Goal: Book appointment/travel/reservation

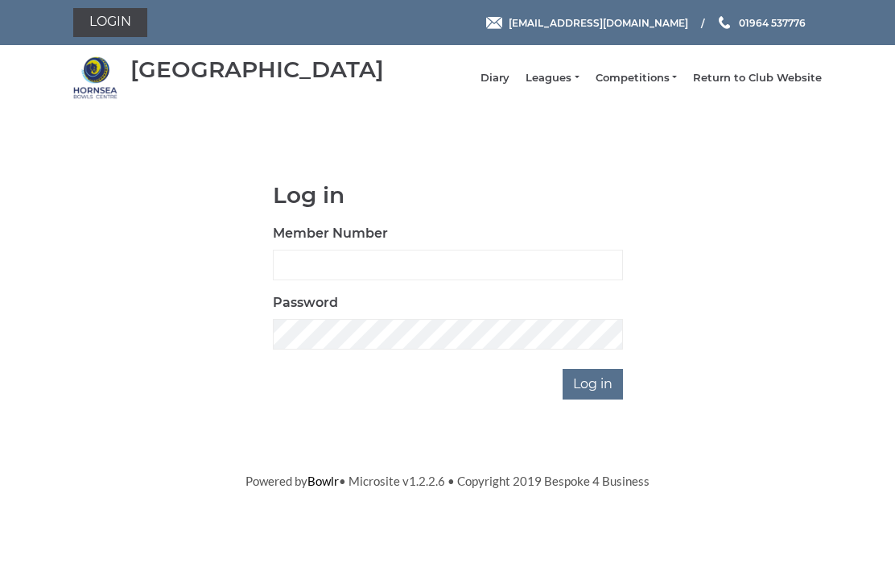
scroll to position [121, 0]
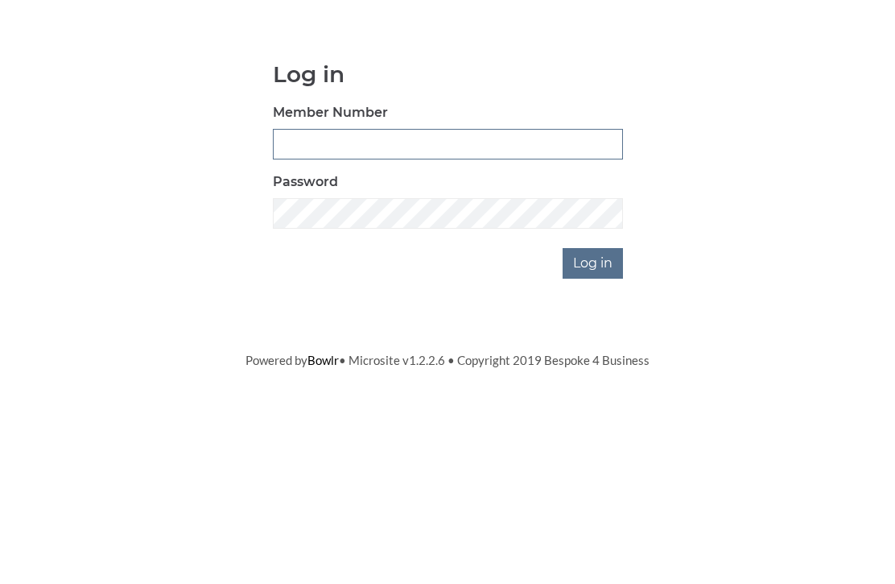
type input "0948"
click at [594, 369] on input "Log in" at bounding box center [593, 384] width 60 height 31
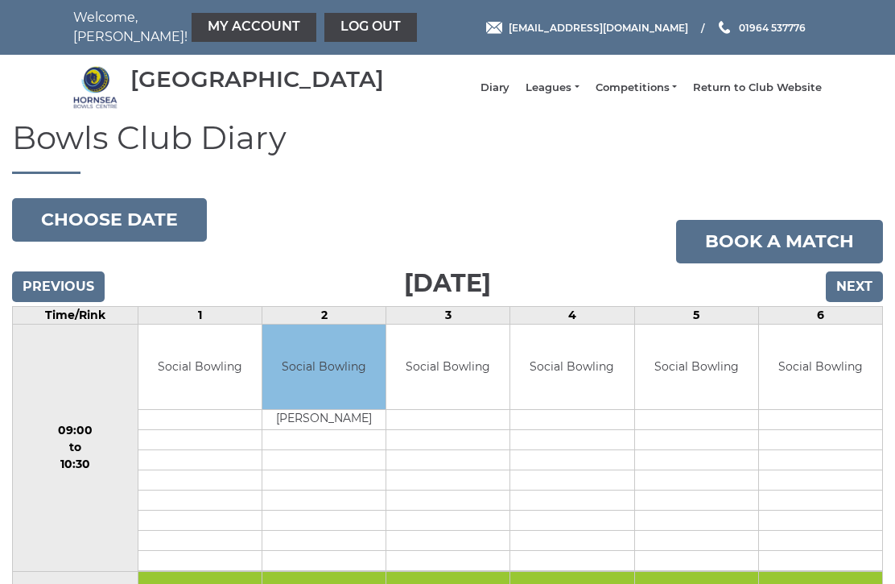
click at [869, 302] on input "Next" at bounding box center [854, 286] width 57 height 31
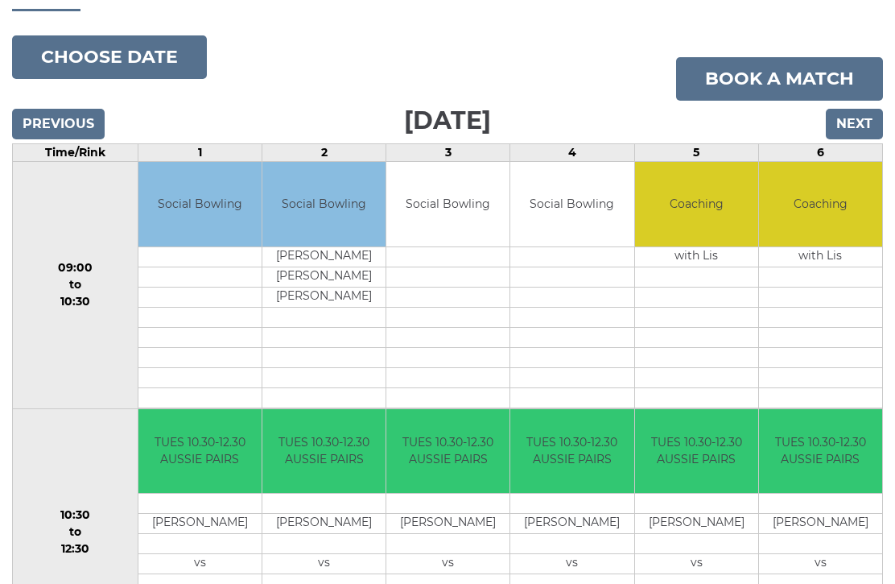
scroll to position [152, 0]
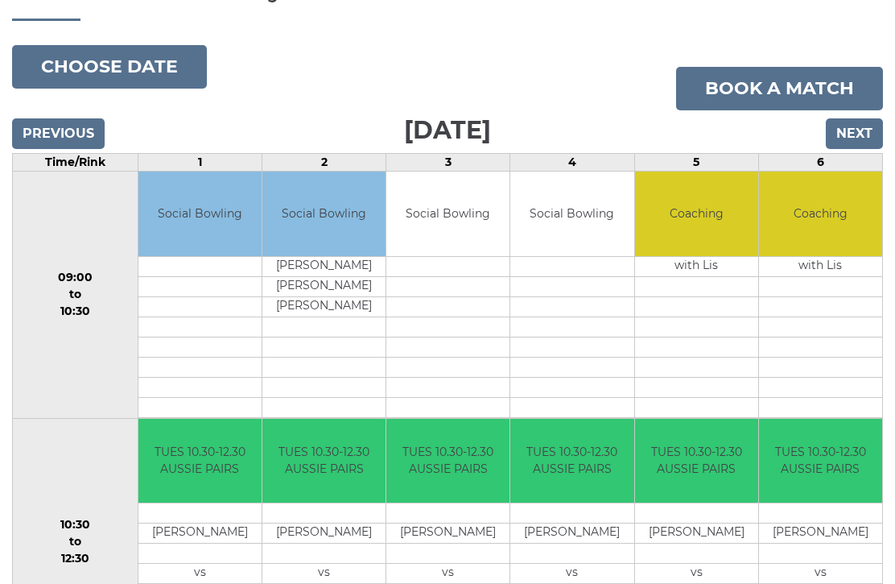
click at [44, 150] on input "Previous" at bounding box center [58, 134] width 93 height 31
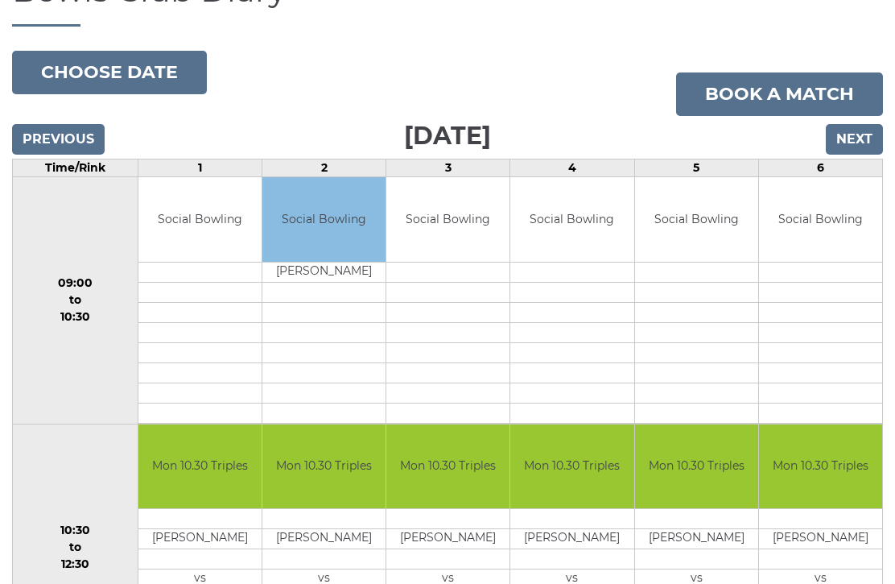
scroll to position [146, 0]
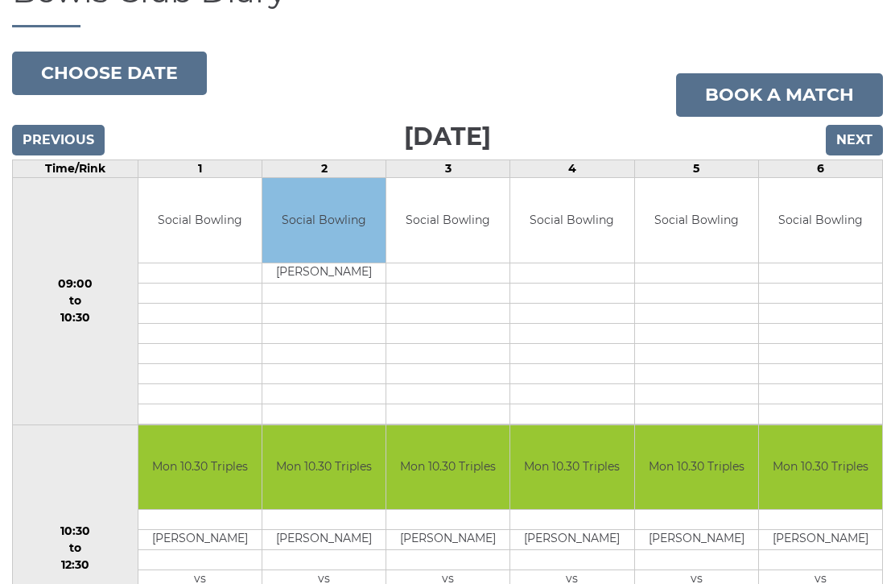
click at [870, 156] on input "Next" at bounding box center [854, 141] width 57 height 31
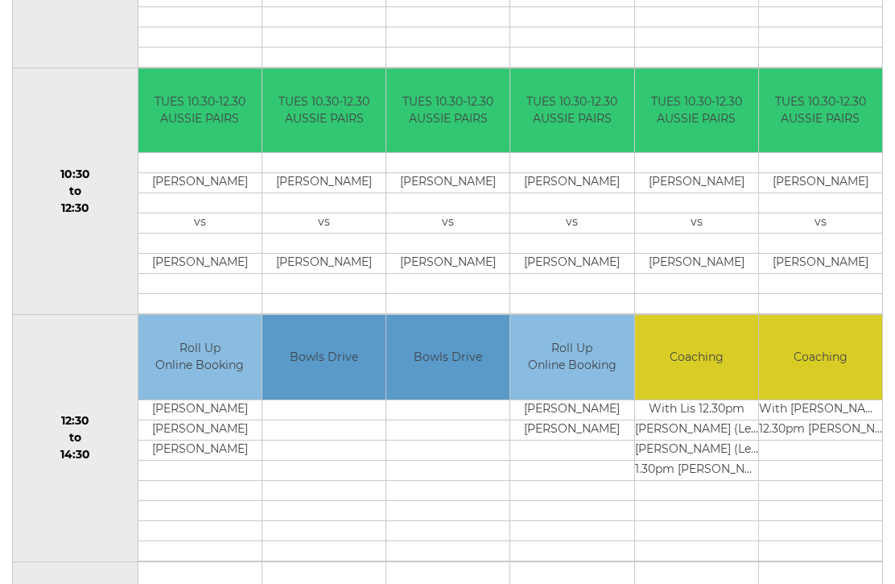
scroll to position [505, 0]
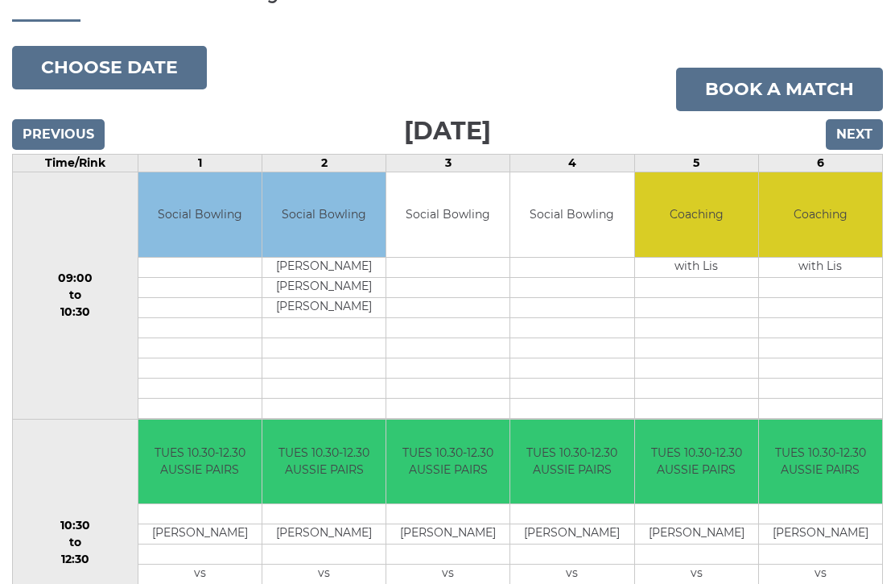
click at [865, 146] on input "Next" at bounding box center [854, 135] width 57 height 31
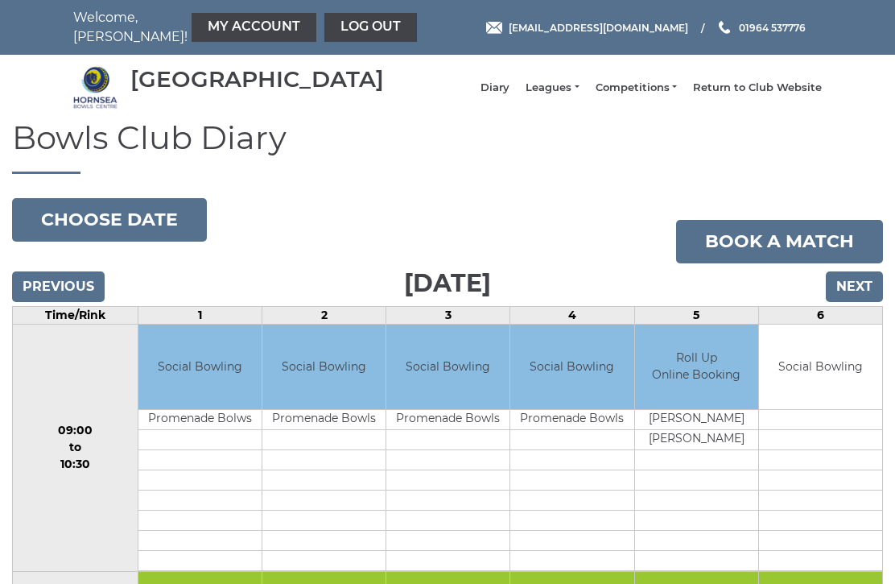
click at [865, 299] on input "Next" at bounding box center [854, 286] width 57 height 31
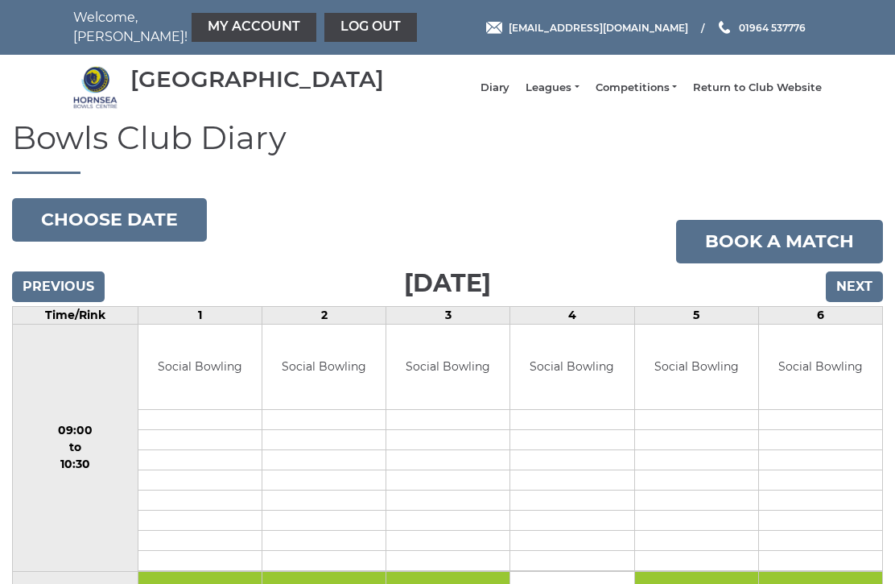
click at [863, 302] on input "Next" at bounding box center [854, 286] width 57 height 31
